Goal: Find specific page/section: Find specific page/section

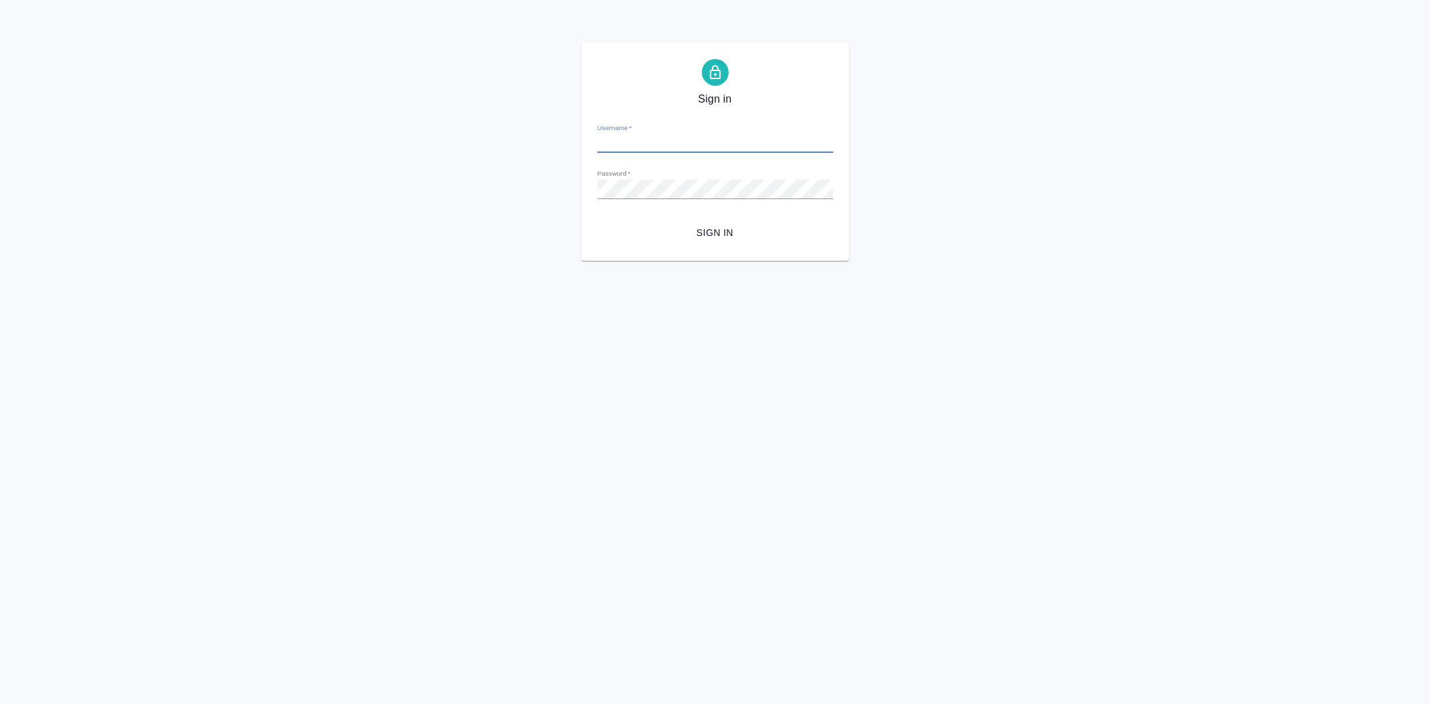
type input "[EMAIL_ADDRESS][DOMAIN_NAME]"
click at [719, 232] on span "Sign in" at bounding box center [715, 233] width 215 height 17
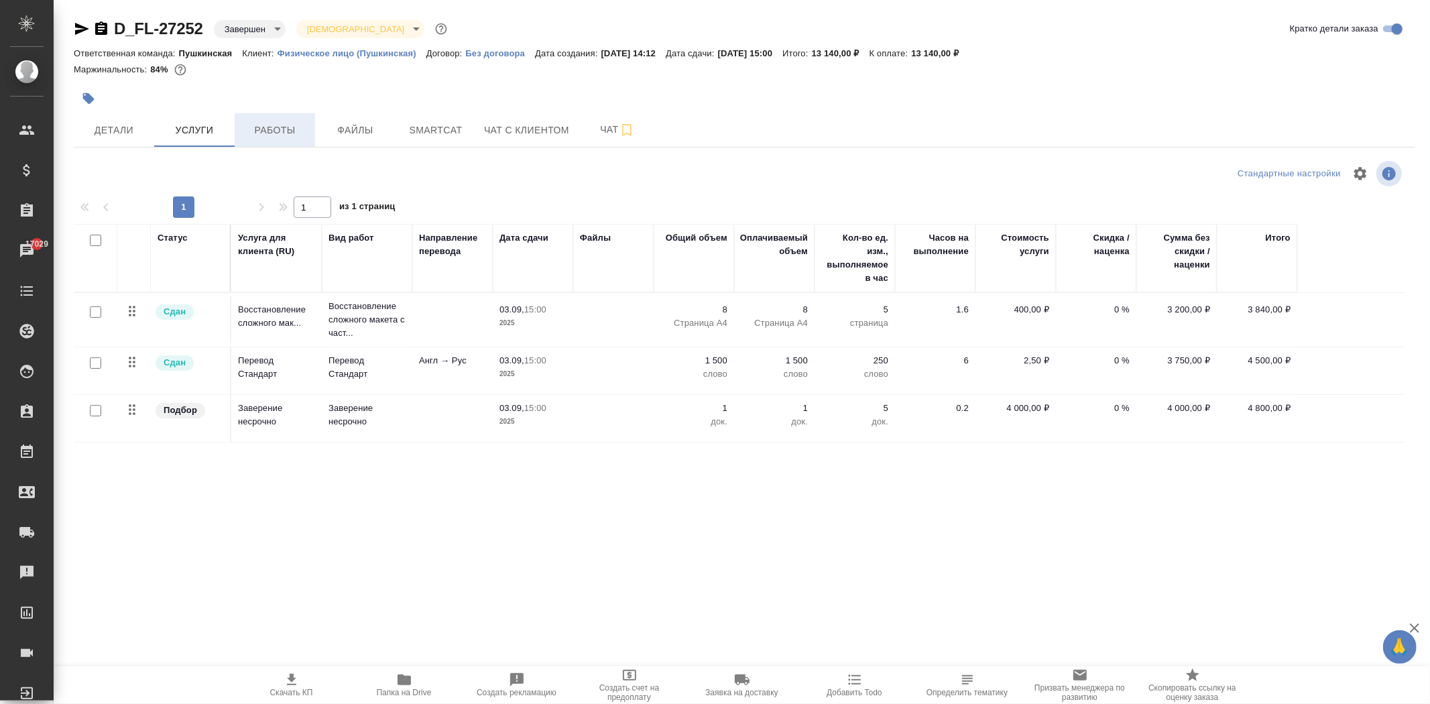
click at [292, 122] on span "Работы" at bounding box center [275, 130] width 64 height 17
